Goal: Information Seeking & Learning: Learn about a topic

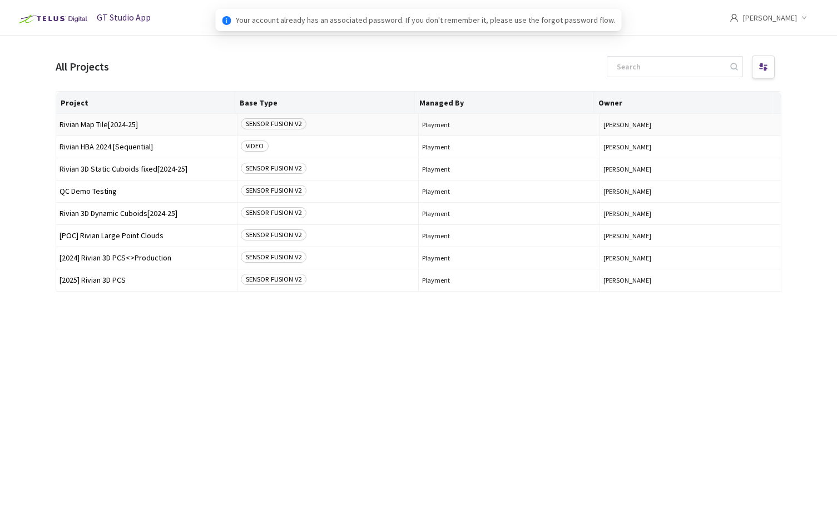
click at [103, 127] on span "Rivian Map Tile[2024-25]" at bounding box center [146, 125] width 174 height 8
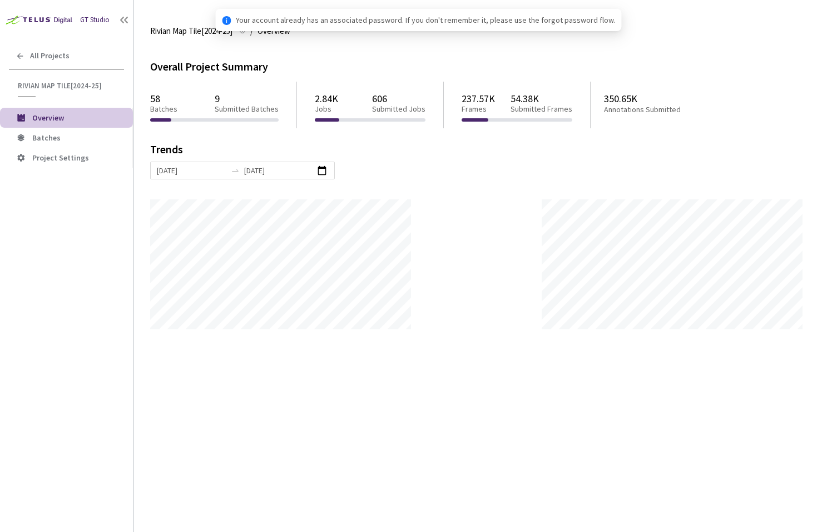
scroll to position [532, 837]
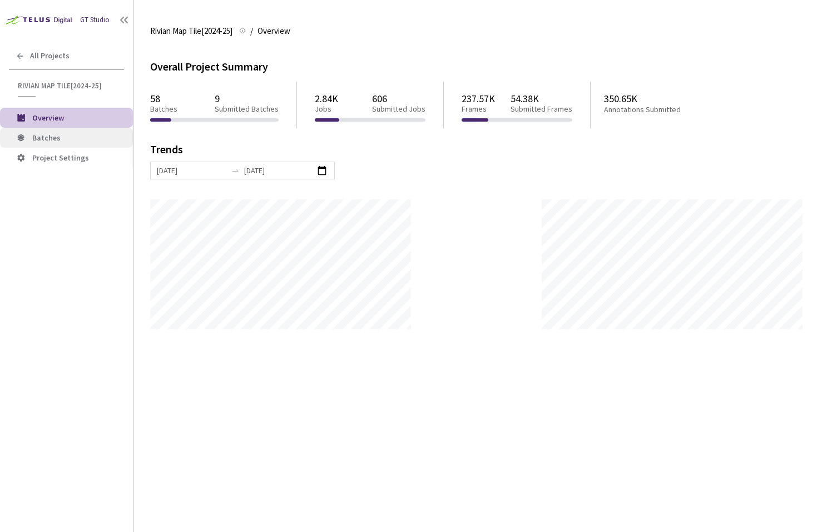
click at [54, 132] on li "Batches" at bounding box center [66, 138] width 133 height 20
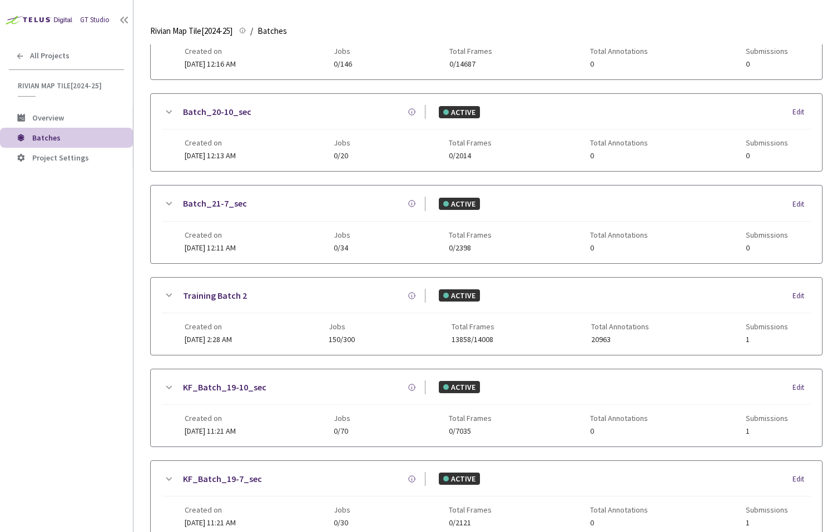
scroll to position [517, 0]
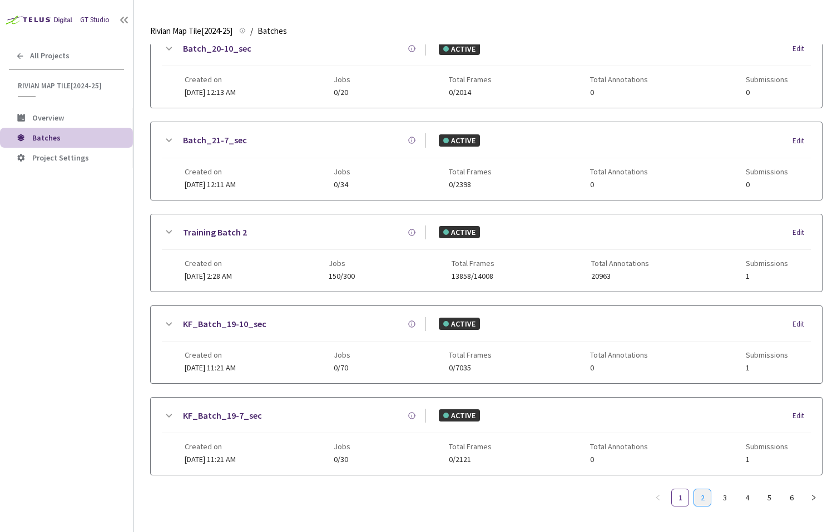
click at [696, 491] on link "2" at bounding box center [702, 498] width 17 height 17
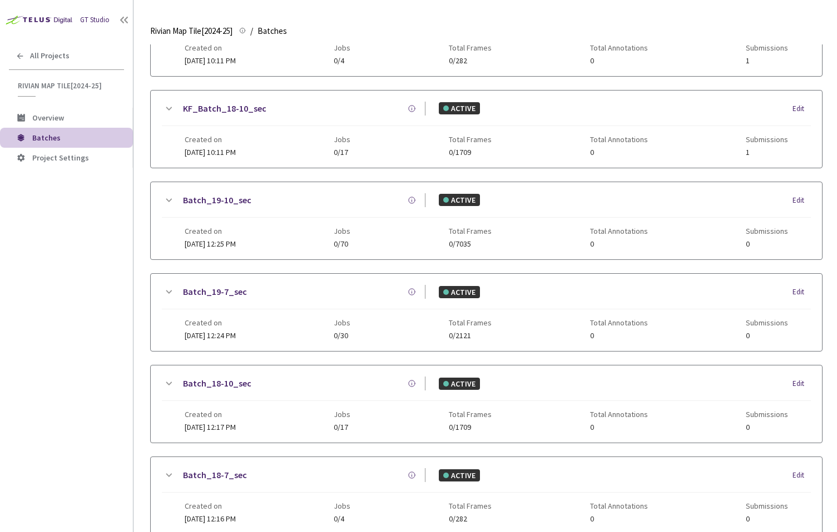
scroll to position [99, 0]
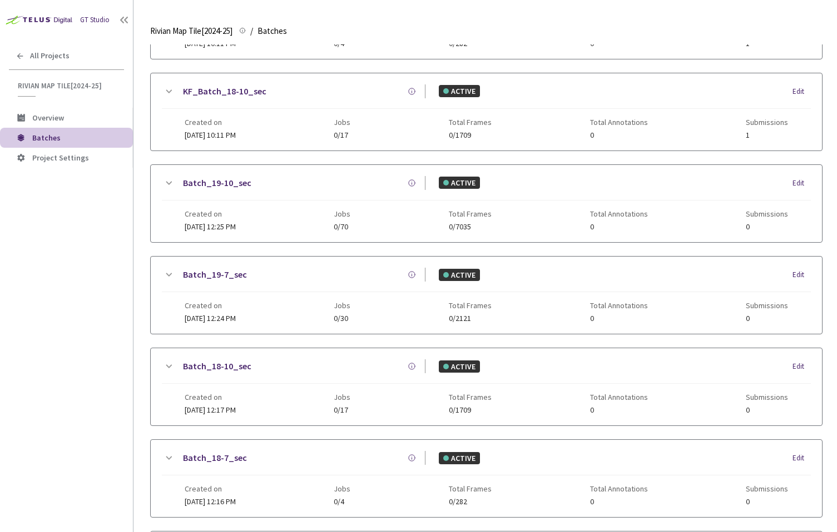
click at [235, 178] on link "Batch_19-10_sec" at bounding box center [217, 183] width 68 height 14
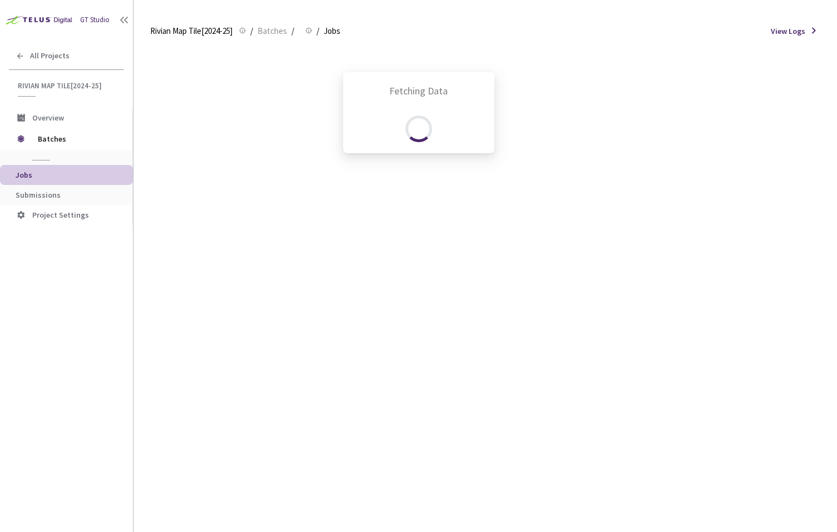
click at [59, 191] on div "Fetching Data" at bounding box center [418, 266] width 837 height 532
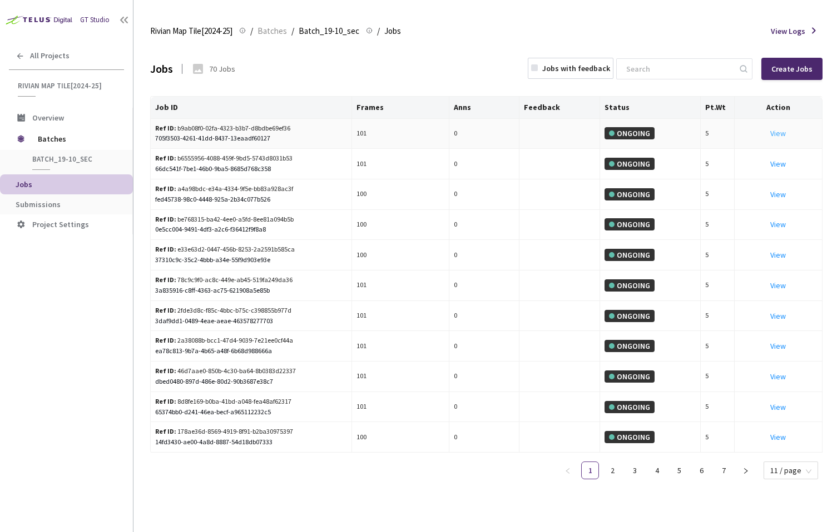
click at [784, 135] on link "View" at bounding box center [778, 133] width 16 height 10
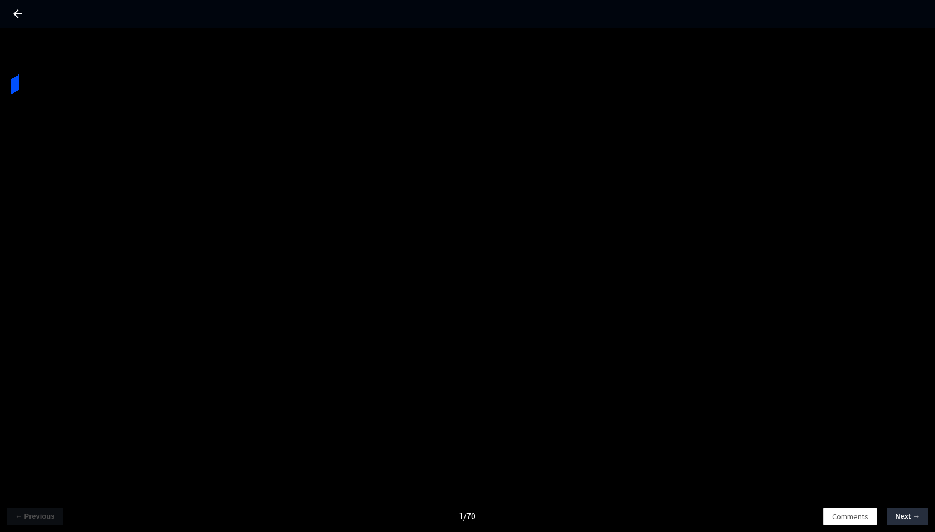
click at [578, 93] on div "← Previous 1 / 70 Comments Next →" at bounding box center [467, 294] width 935 height 532
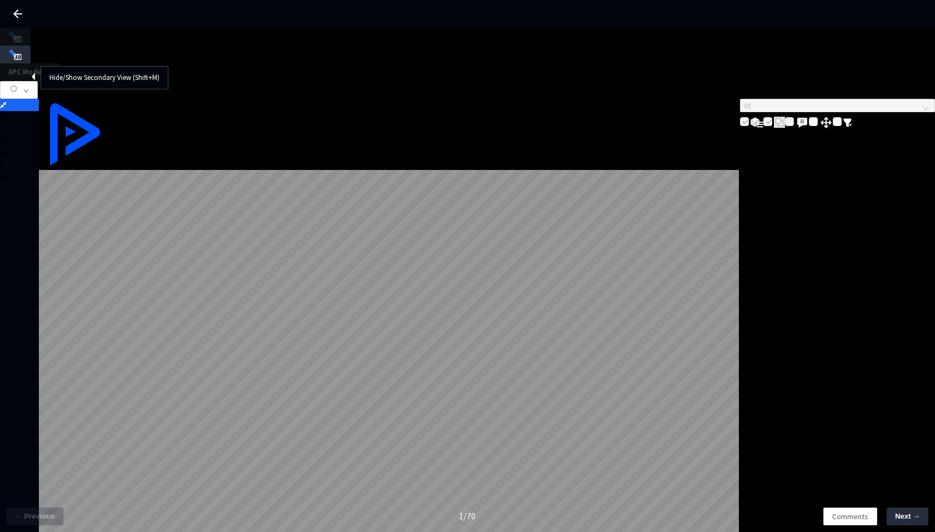
click at [7, 101] on icon at bounding box center [3, 105] width 7 height 8
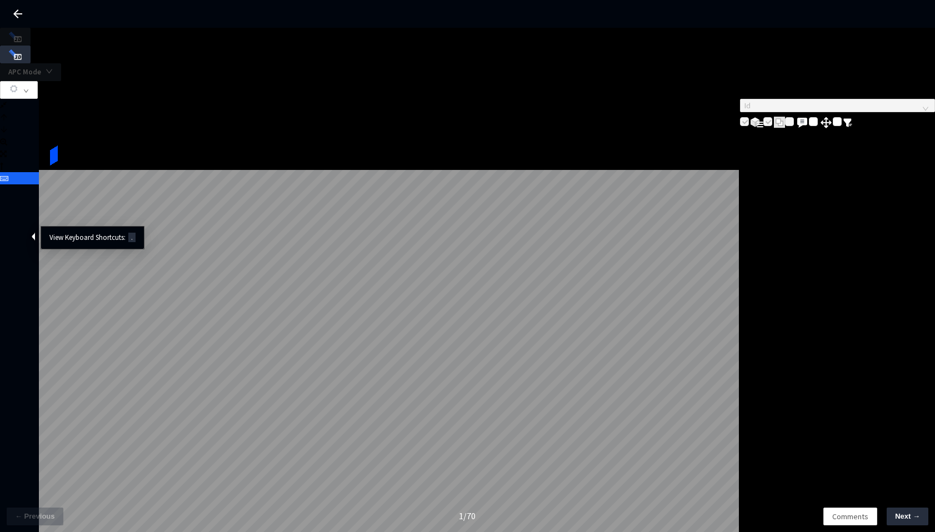
click at [8, 182] on icon at bounding box center [4, 179] width 8 height 8
click at [19, 185] on div at bounding box center [19, 178] width 39 height 12
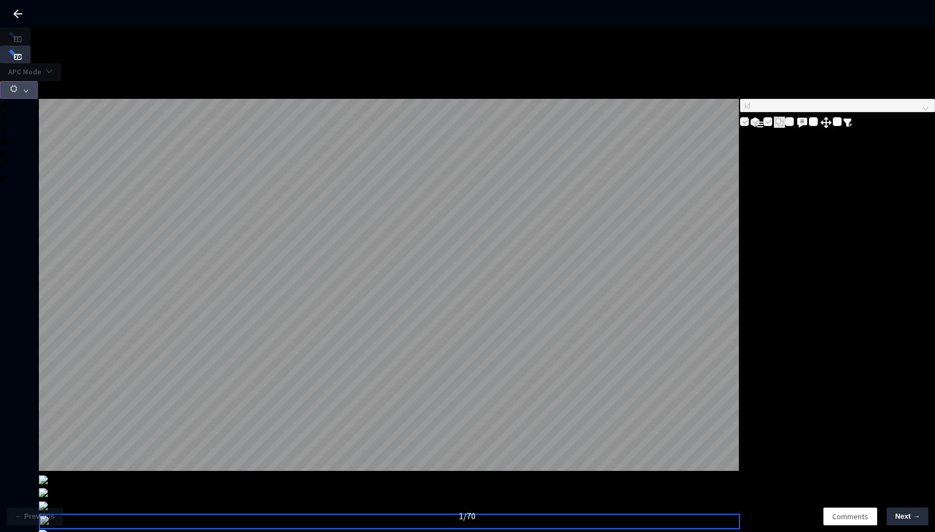
click at [28, 89] on icon "down" at bounding box center [26, 90] width 4 height 3
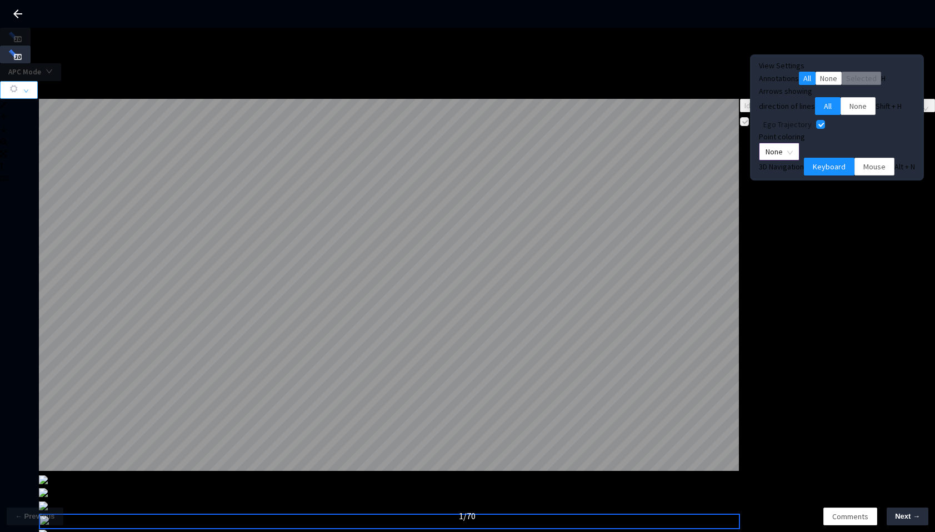
click at [793, 160] on span "None" at bounding box center [779, 151] width 27 height 17
click at [823, 195] on div "Point Intensity" at bounding box center [831, 191] width 59 height 12
click at [836, 149] on span "View Settings Annotations All None Selected H Arrows showing direction of lines…" at bounding box center [837, 117] width 156 height 116
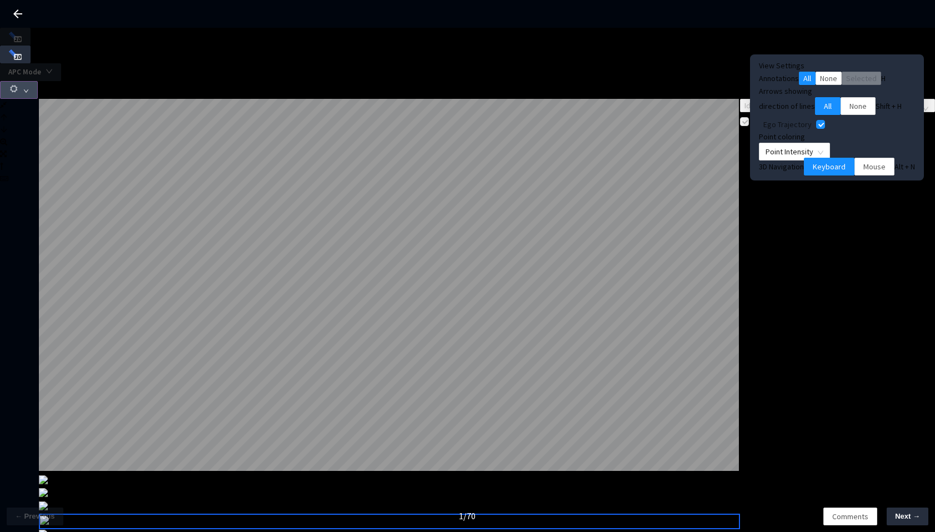
click at [17, 85] on use "button" at bounding box center [13, 88] width 7 height 7
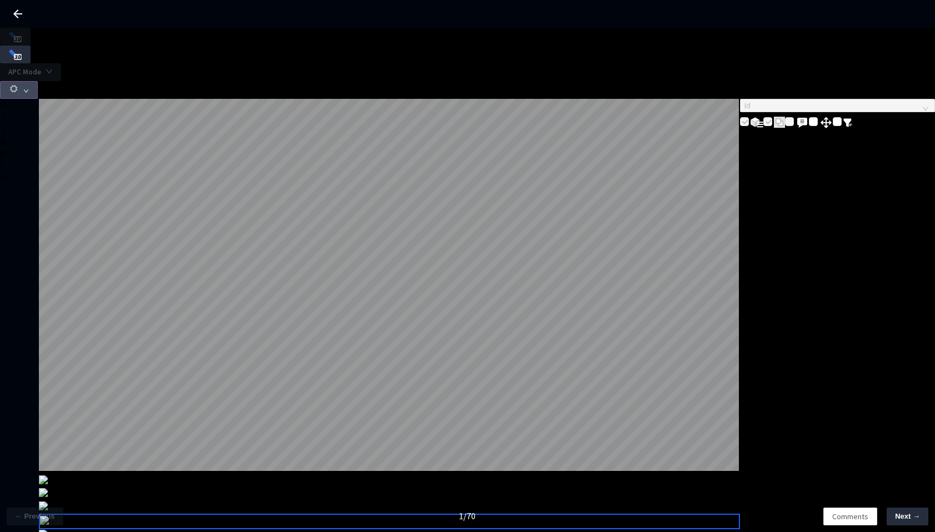
click at [29, 88] on icon "down" at bounding box center [26, 91] width 6 height 6
click at [19, 84] on icon "button" at bounding box center [14, 89] width 10 height 10
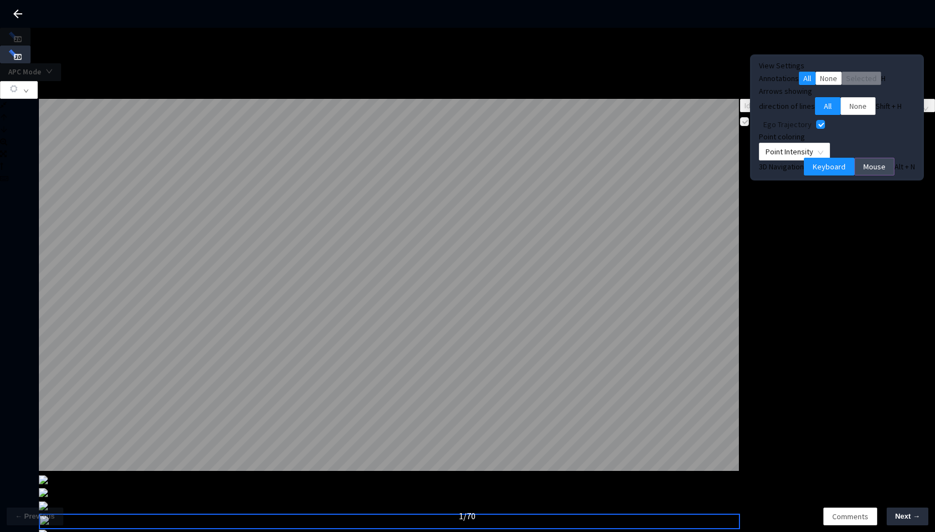
click at [836, 173] on span "Mouse" at bounding box center [875, 167] width 22 height 12
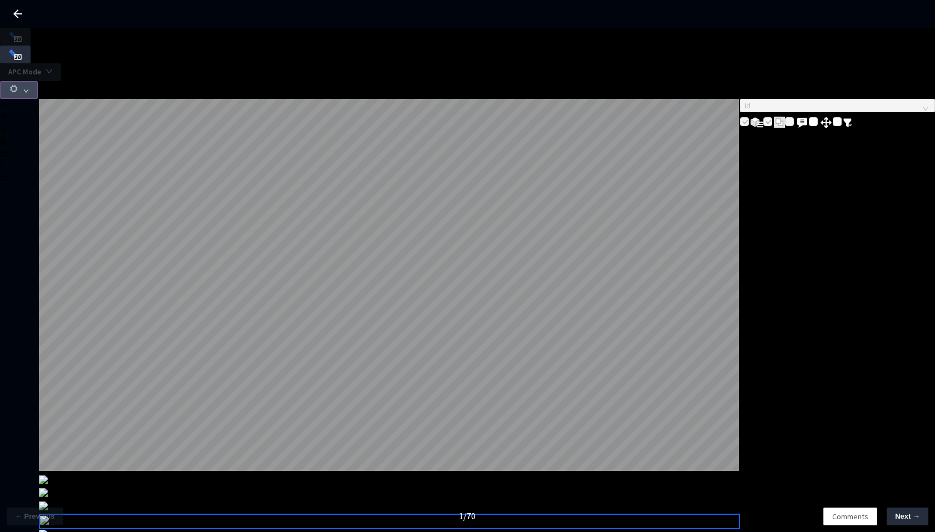
click at [38, 81] on button "button" at bounding box center [19, 90] width 38 height 18
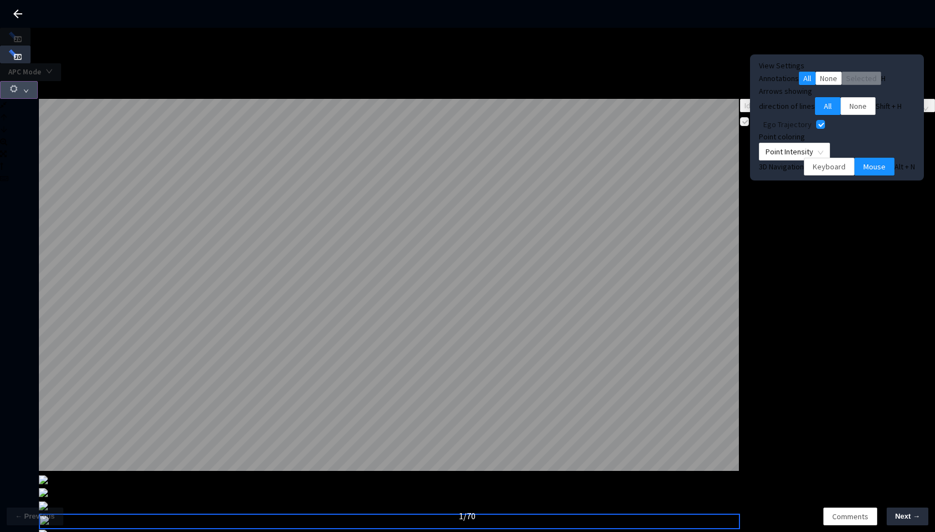
click at [19, 84] on icon "button" at bounding box center [14, 89] width 10 height 10
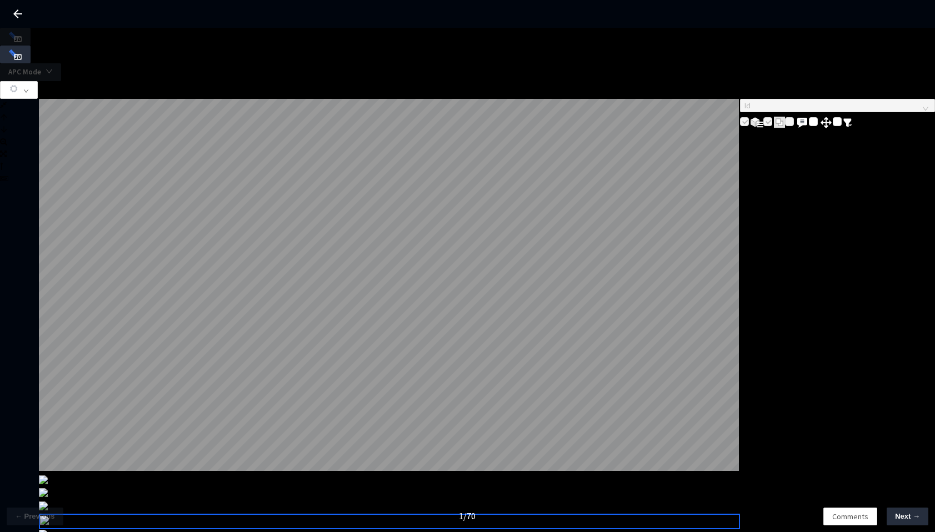
click at [15, 16] on icon at bounding box center [17, 13] width 13 height 13
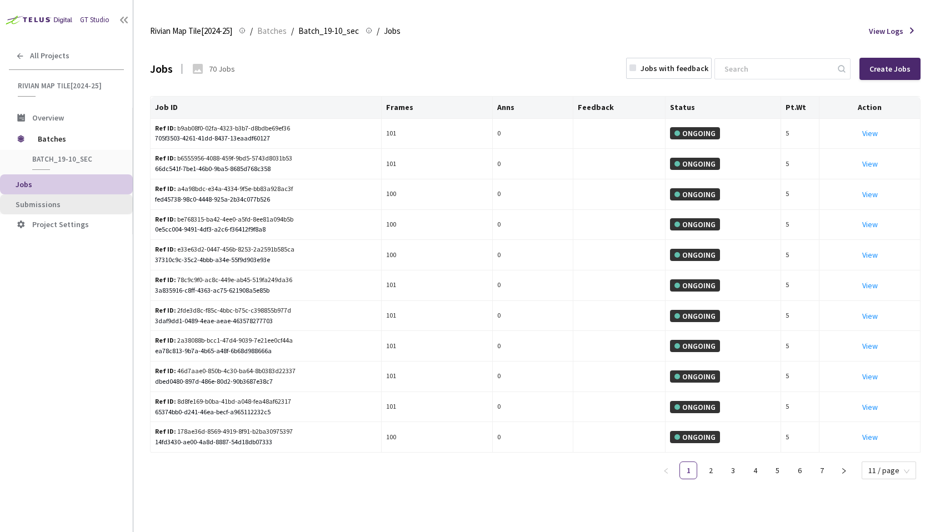
click at [62, 203] on span "Submissions" at bounding box center [70, 204] width 108 height 9
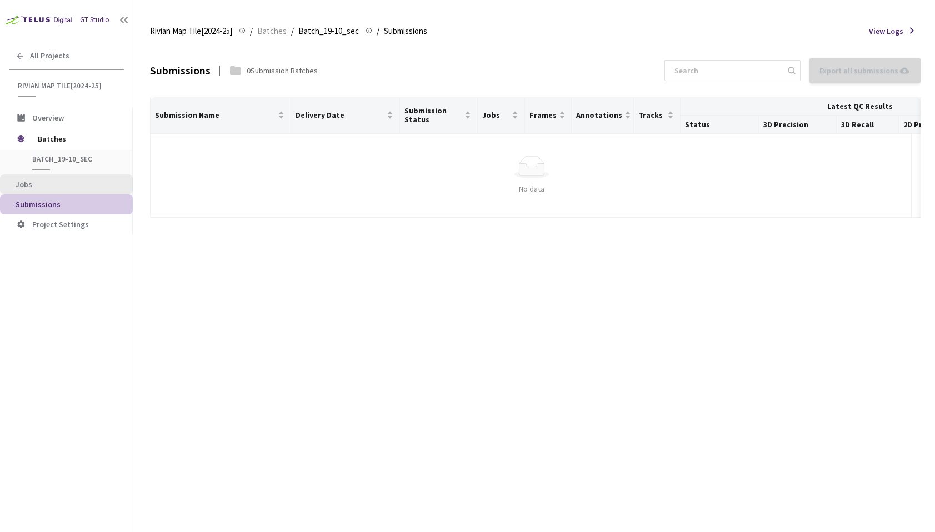
click at [43, 187] on span "Jobs" at bounding box center [70, 184] width 108 height 9
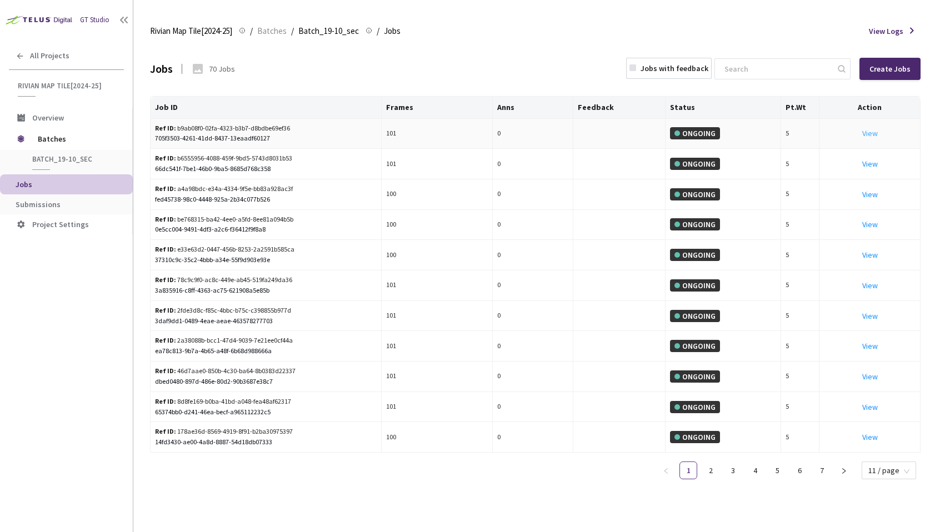
click at [836, 133] on link "View" at bounding box center [871, 133] width 16 height 10
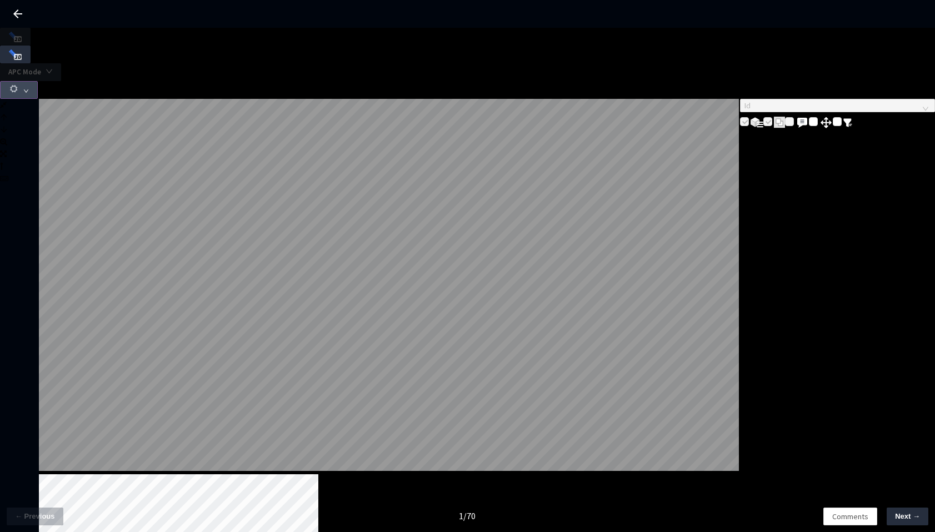
click at [29, 88] on icon "down" at bounding box center [26, 91] width 6 height 6
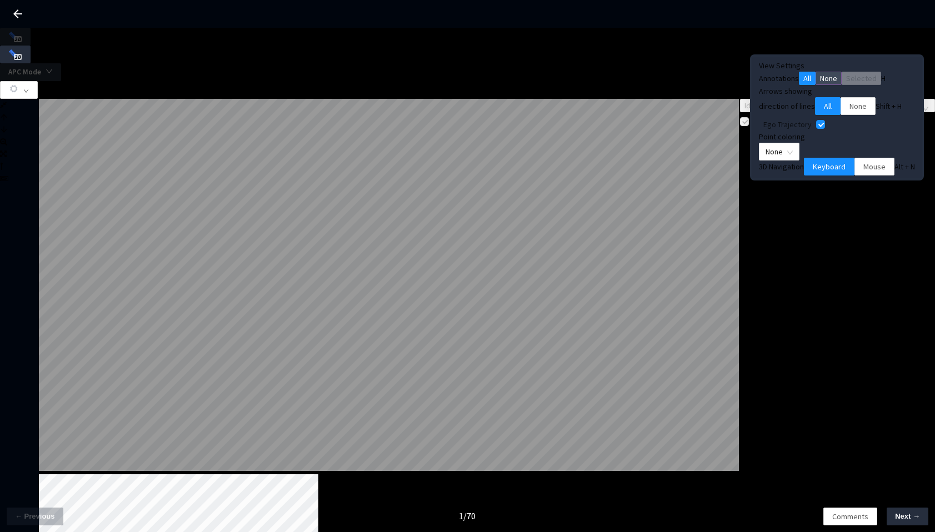
click at [831, 84] on span "None" at bounding box center [828, 78] width 17 height 12
click at [801, 82] on button "All" at bounding box center [807, 78] width 17 height 13
click at [836, 112] on span "None" at bounding box center [858, 106] width 17 height 12
click at [824, 112] on span "All" at bounding box center [828, 106] width 8 height 12
click at [817, 129] on input "Ego Trajectory" at bounding box center [821, 124] width 9 height 9
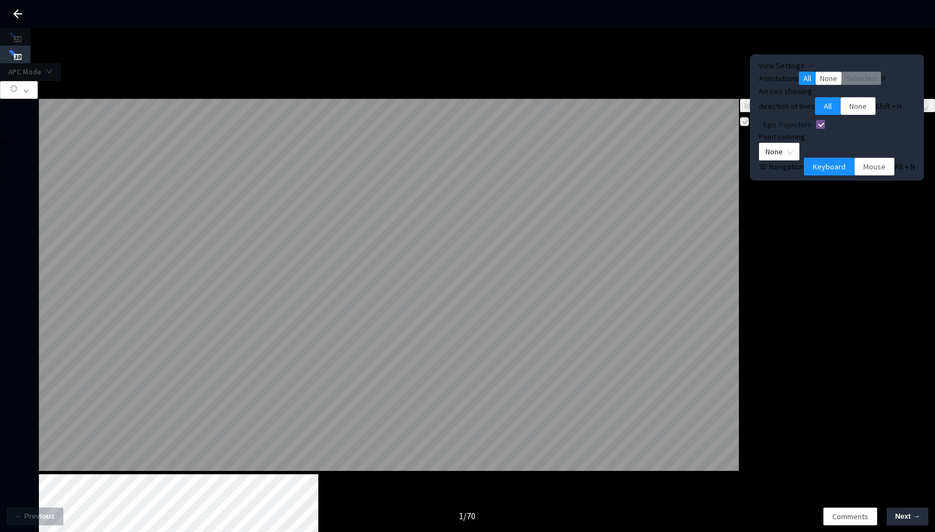
checkbox input "false"
click at [793, 160] on span "None" at bounding box center [779, 151] width 27 height 17
click at [823, 197] on div "Point Intensity" at bounding box center [831, 191] width 59 height 12
click at [824, 160] on span "Point Intensity" at bounding box center [795, 151] width 58 height 17
click at [834, 210] on div "Color Mapping" at bounding box center [831, 204] width 59 height 12
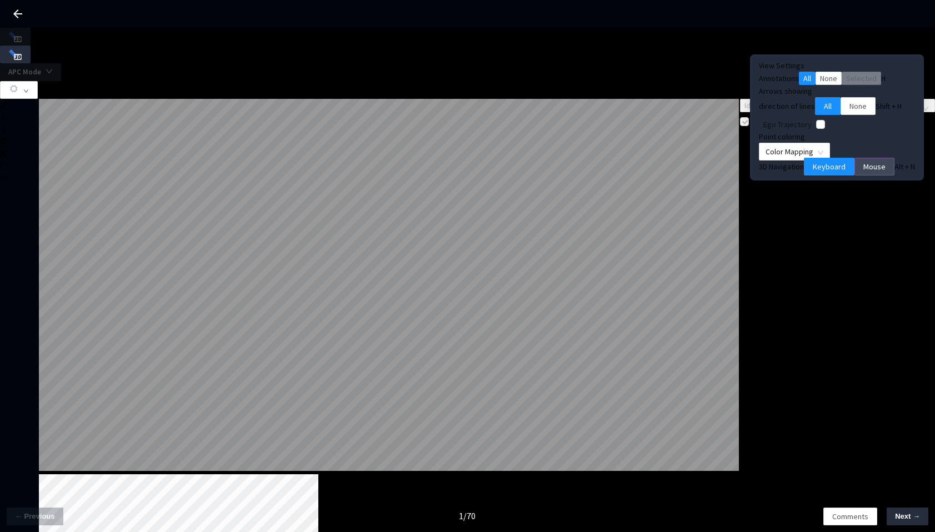
click at [836, 173] on span "Mouse" at bounding box center [875, 167] width 22 height 12
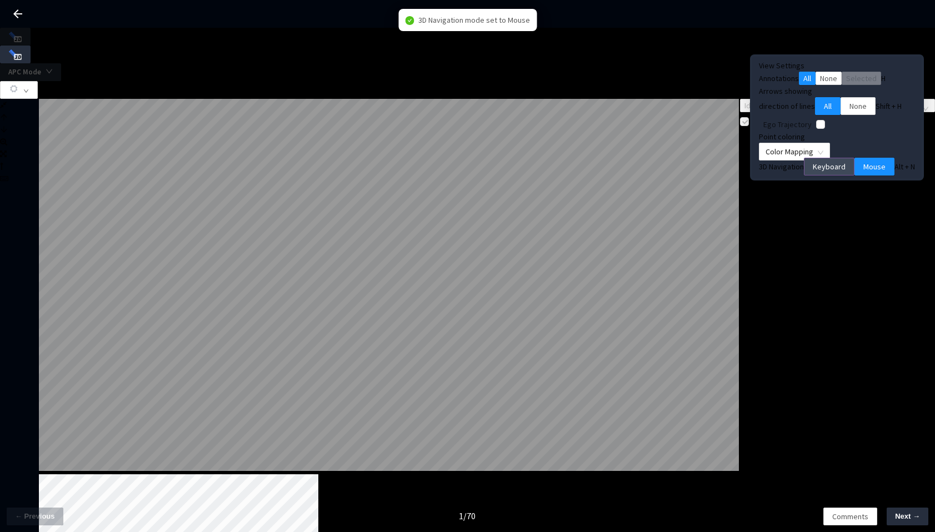
click at [822, 173] on span "Keyboard" at bounding box center [829, 167] width 33 height 12
click at [38, 81] on button "button" at bounding box center [19, 90] width 38 height 18
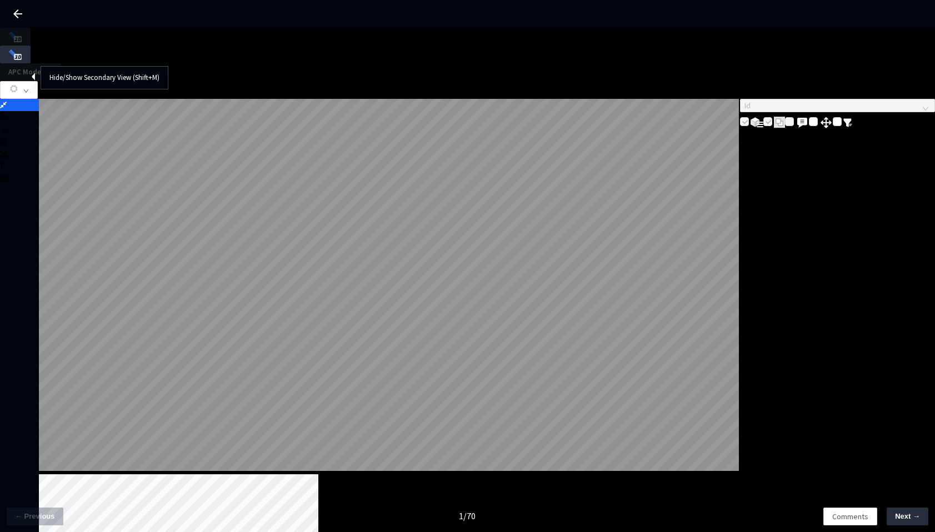
click at [18, 99] on div at bounding box center [19, 105] width 39 height 12
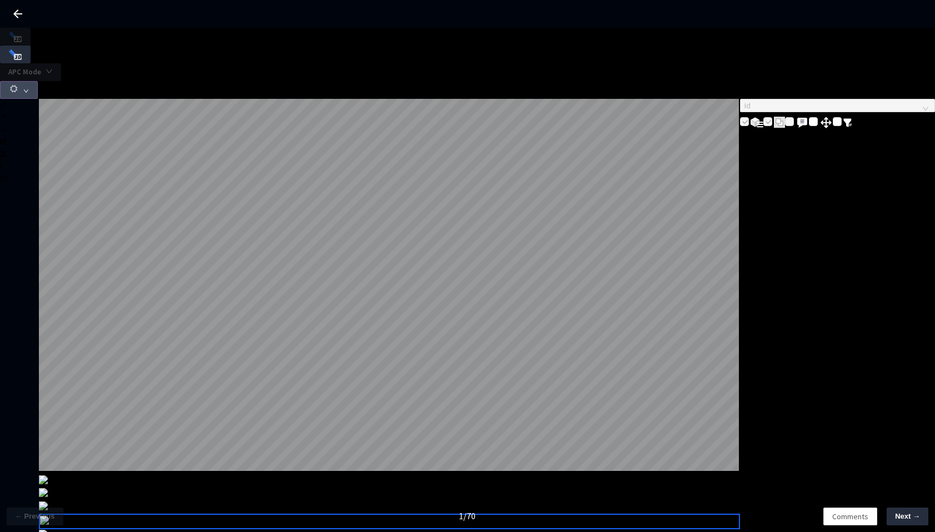
click at [29, 88] on icon "down" at bounding box center [26, 91] width 6 height 6
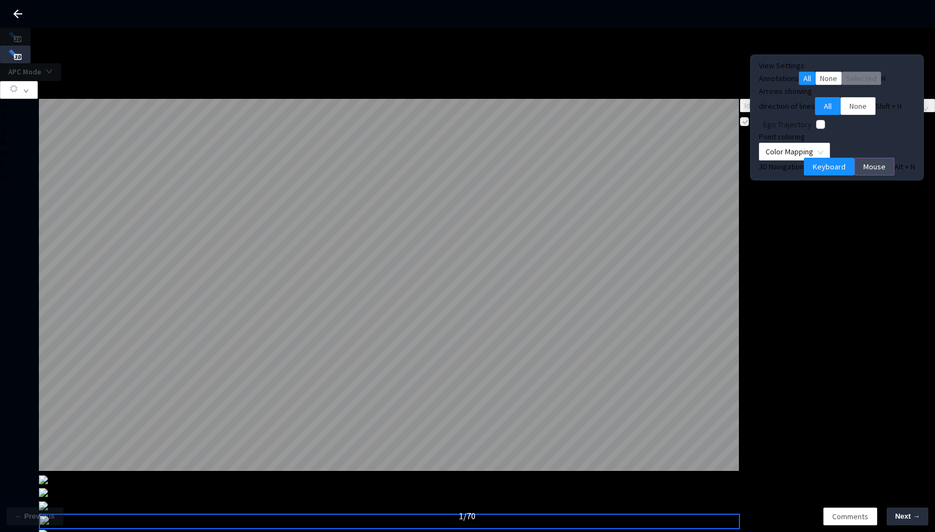
click at [836, 173] on span "Mouse" at bounding box center [875, 167] width 22 height 12
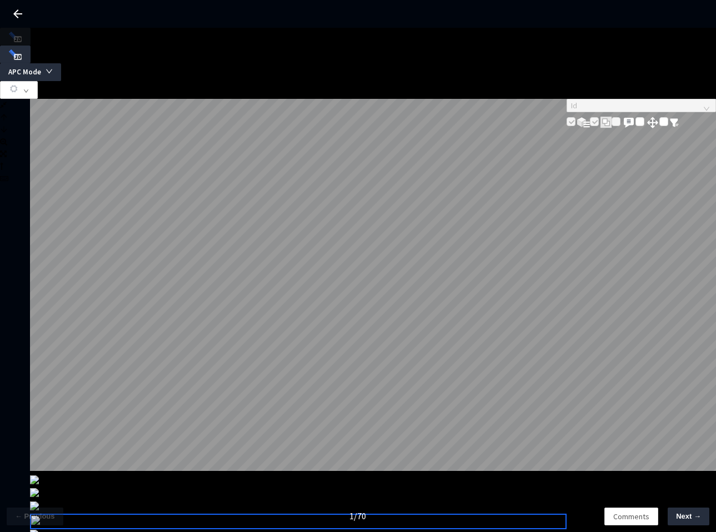
click at [19, 18] on icon at bounding box center [17, 13] width 13 height 13
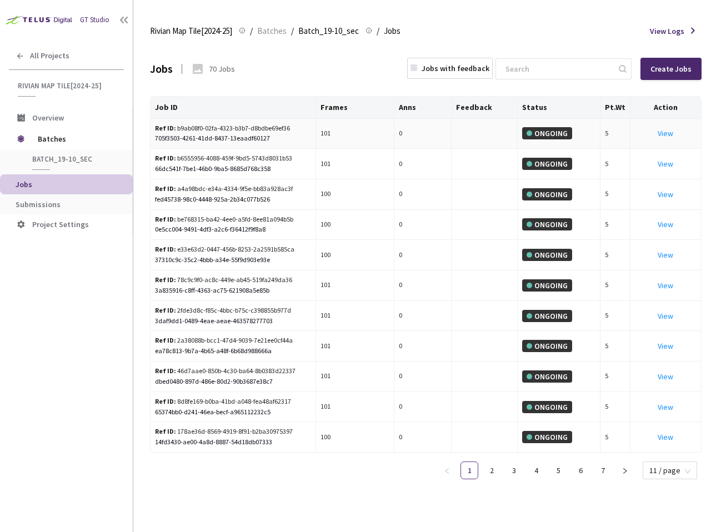
click at [674, 133] on div "View" at bounding box center [666, 133] width 62 height 12
click at [667, 132] on link "View This will only let you view the job and not perform the labelling task." at bounding box center [666, 133] width 16 height 10
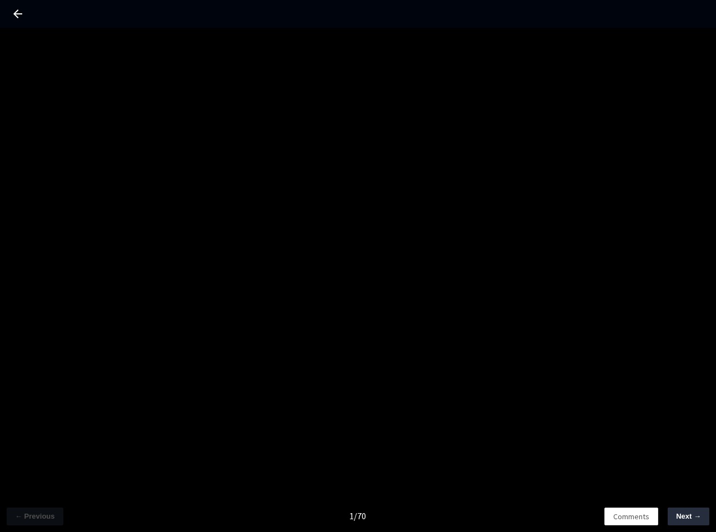
click at [12, 17] on icon at bounding box center [17, 13] width 13 height 13
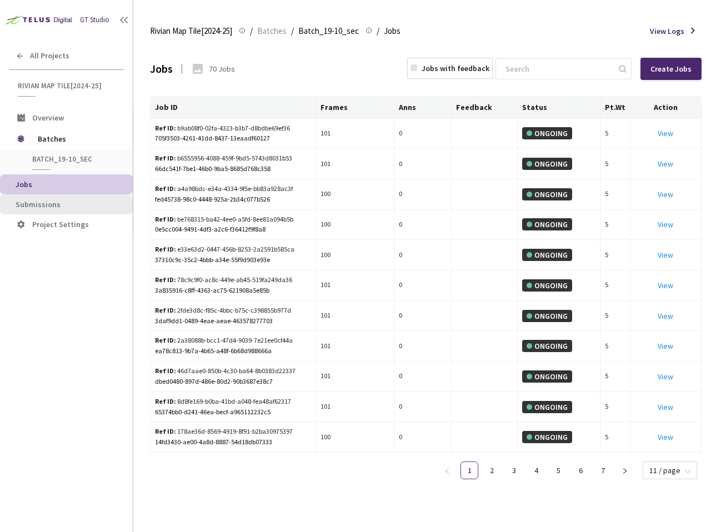
click at [97, 201] on span "Submissions" at bounding box center [70, 204] width 108 height 9
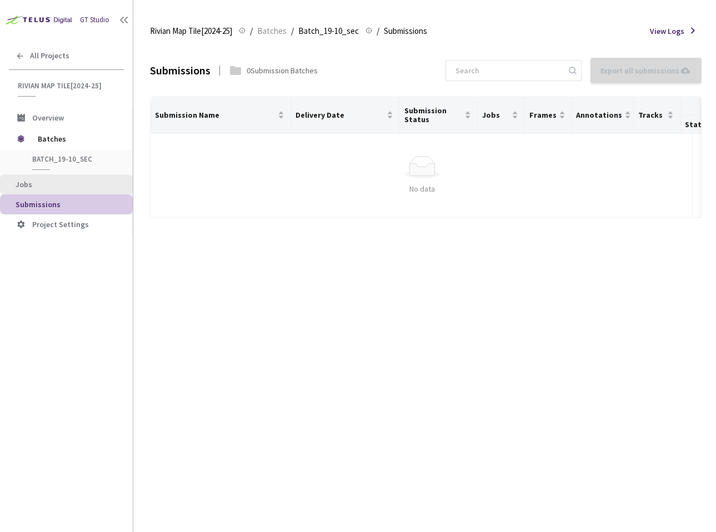
click at [40, 185] on span "Jobs" at bounding box center [70, 184] width 108 height 9
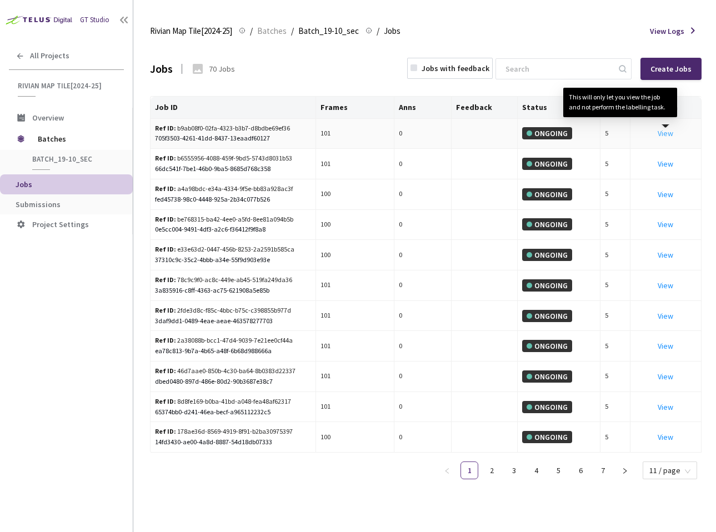
click at [667, 132] on link "View This will only let you view the job and not perform the labelling task." at bounding box center [666, 133] width 16 height 10
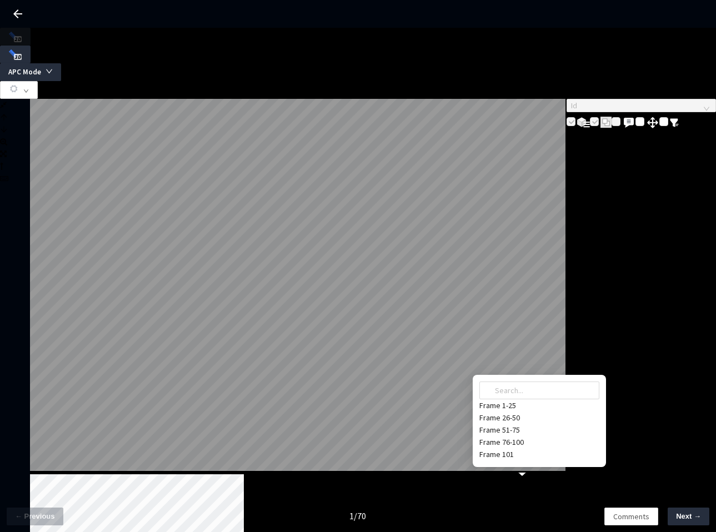
click at [517, 449] on div "Frame 101" at bounding box center [540, 455] width 120 height 12
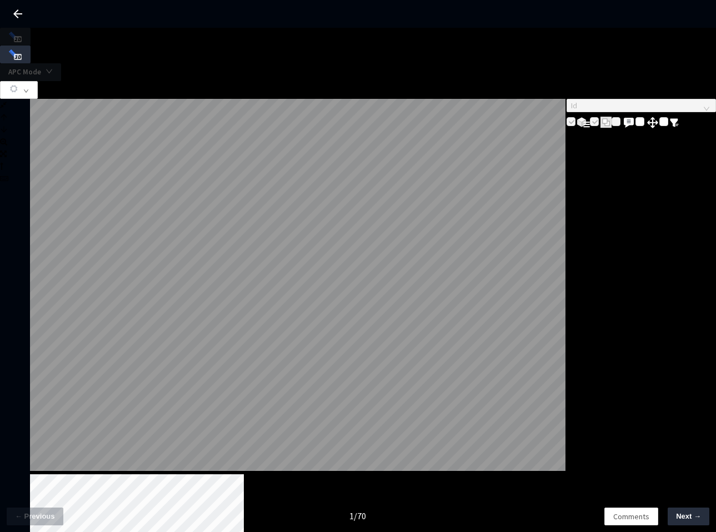
click at [21, 14] on icon at bounding box center [17, 13] width 9 height 9
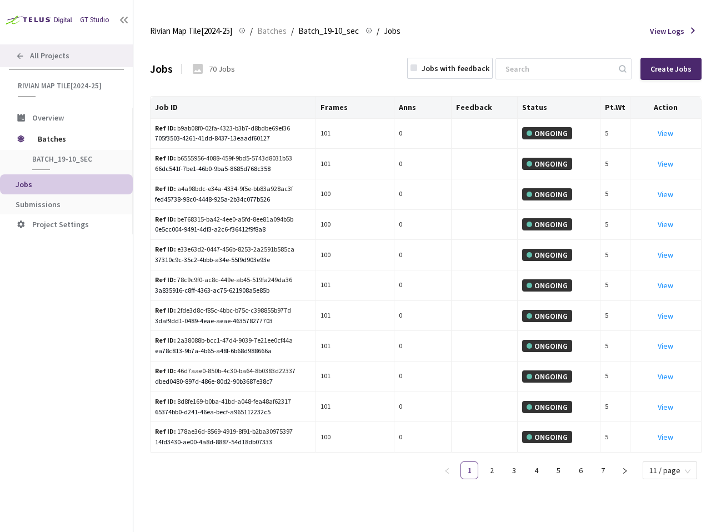
click at [60, 53] on span "All Projects" at bounding box center [49, 55] width 39 height 9
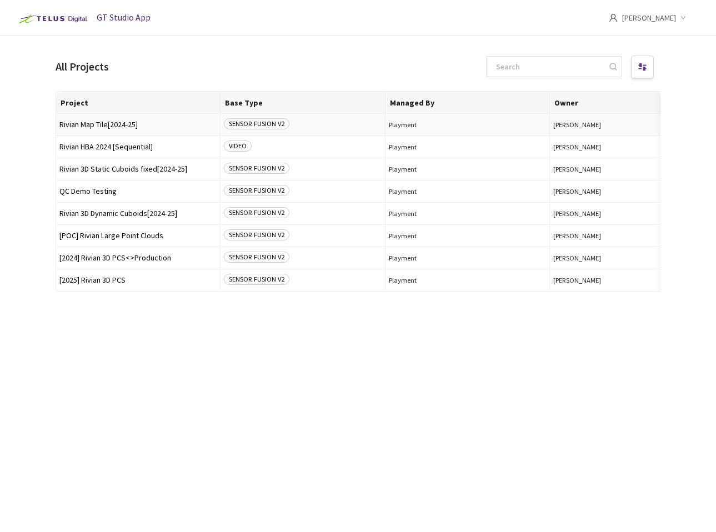
click at [130, 128] on span "Rivian Map Tile[2024-25]" at bounding box center [137, 125] width 157 height 8
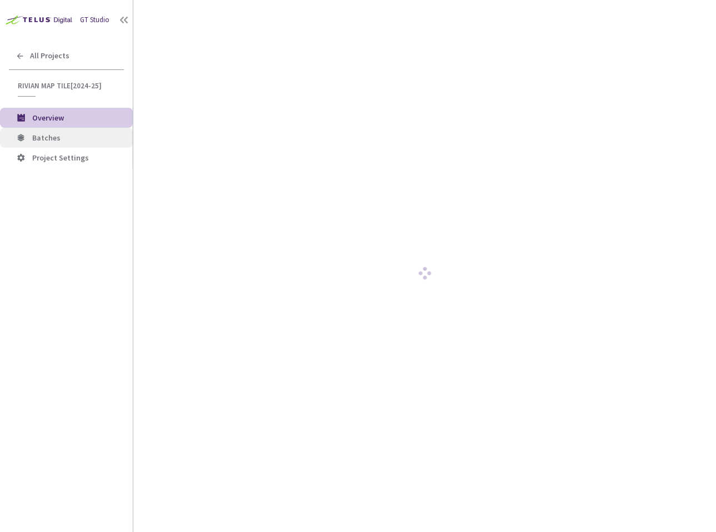
click at [69, 133] on span "Batches" at bounding box center [78, 137] width 92 height 9
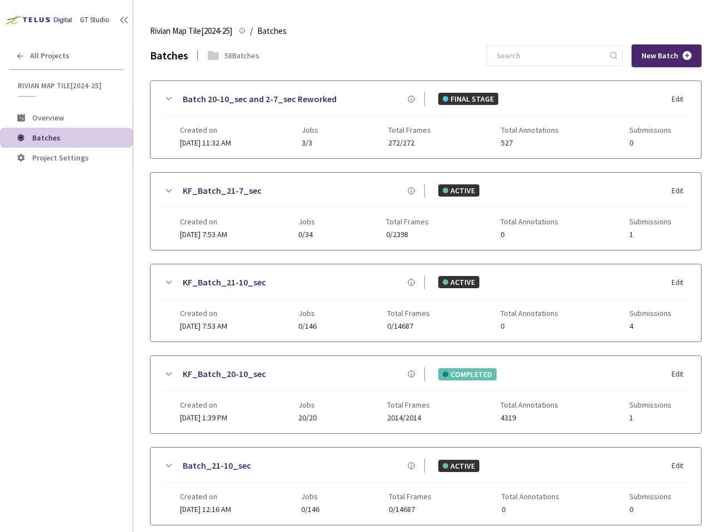
click at [227, 190] on link "KF_Batch_21-7_sec" at bounding box center [222, 191] width 79 height 14
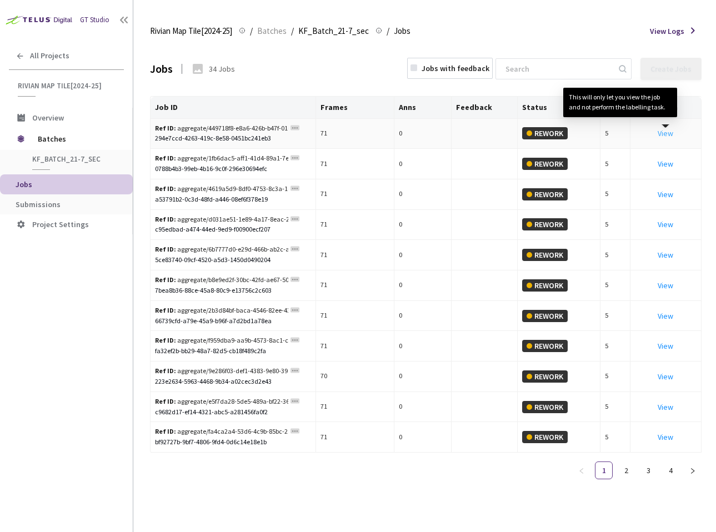
click at [669, 136] on link "View This will only let you view the job and not perform the labelling task." at bounding box center [666, 133] width 16 height 10
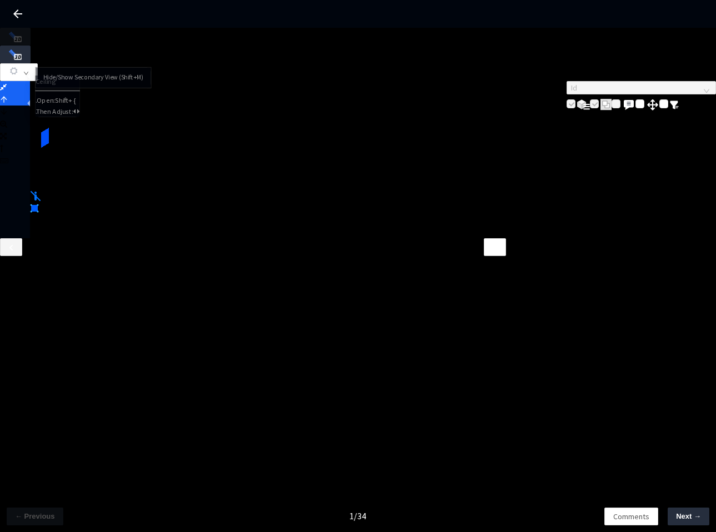
click at [13, 81] on div at bounding box center [15, 159] width 30 height 157
click at [7, 83] on icon at bounding box center [3, 87] width 7 height 8
